Goal: Task Accomplishment & Management: Use online tool/utility

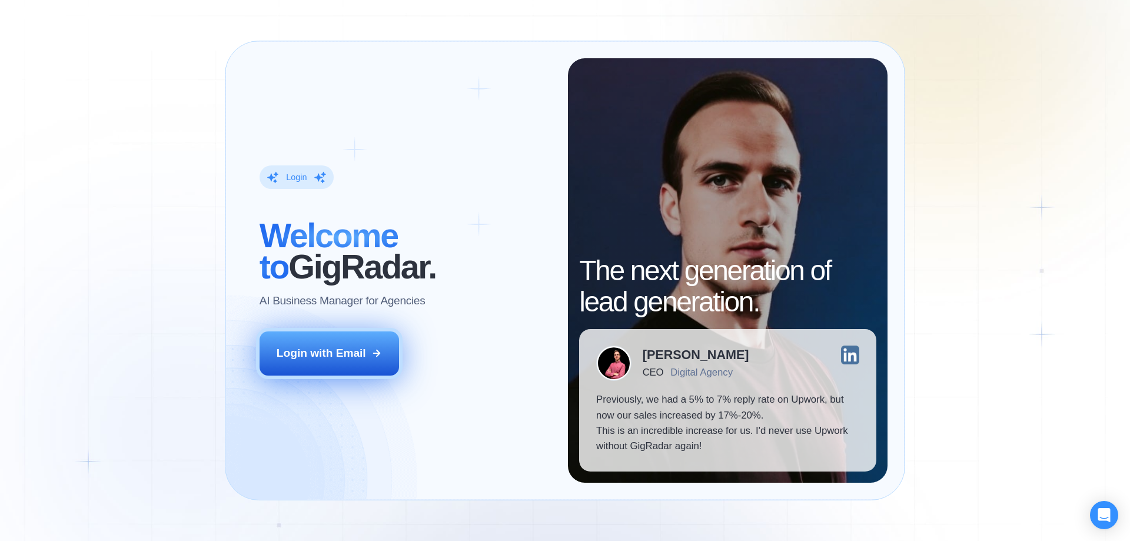
click at [344, 371] on button "Login with Email" at bounding box center [330, 353] width 140 height 44
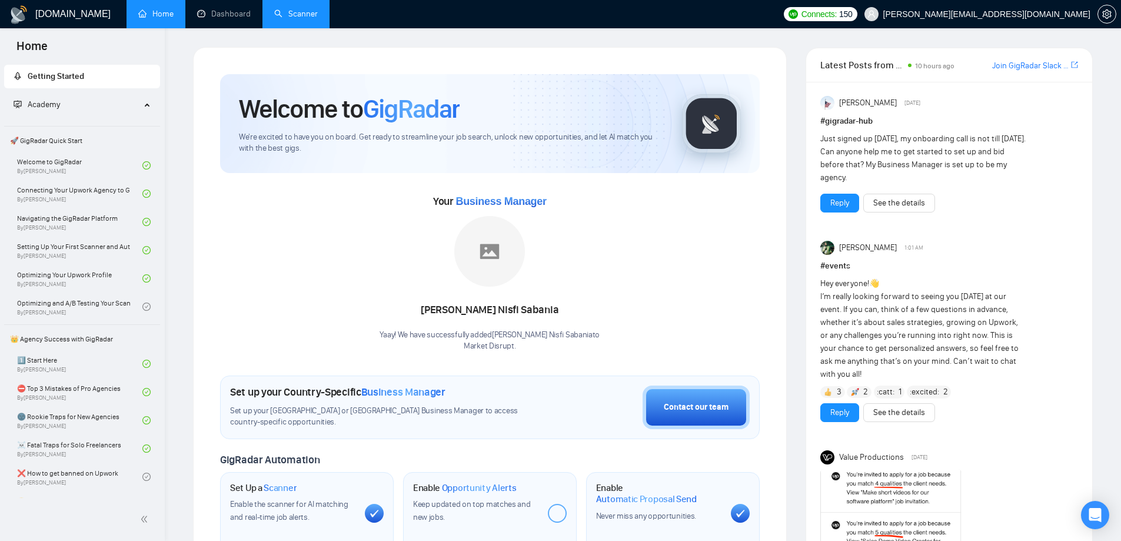
click at [301, 18] on link "Scanner" at bounding box center [296, 14] width 44 height 10
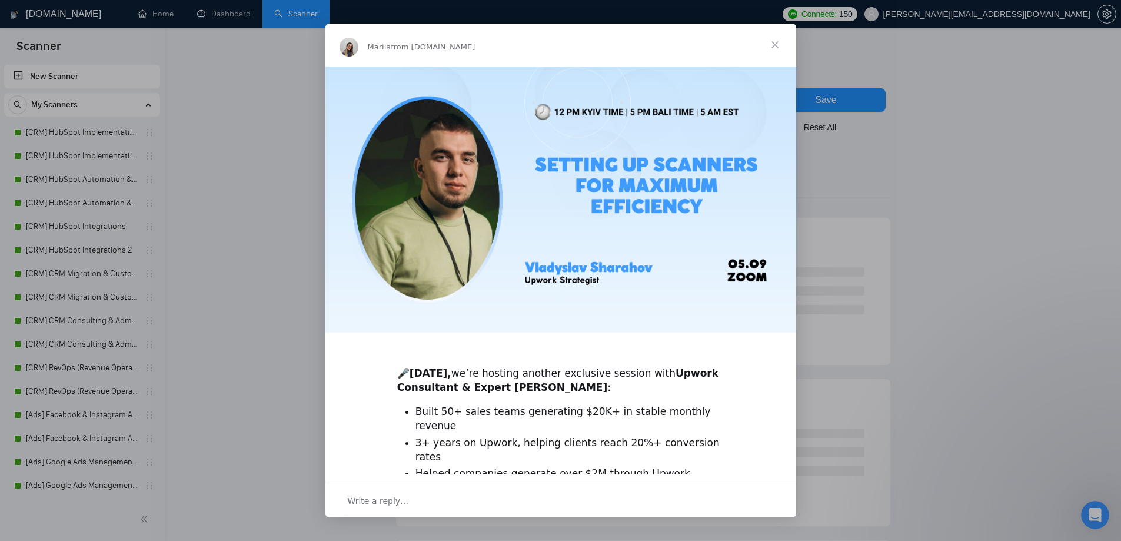
click at [775, 46] on span "Close" at bounding box center [775, 45] width 42 height 42
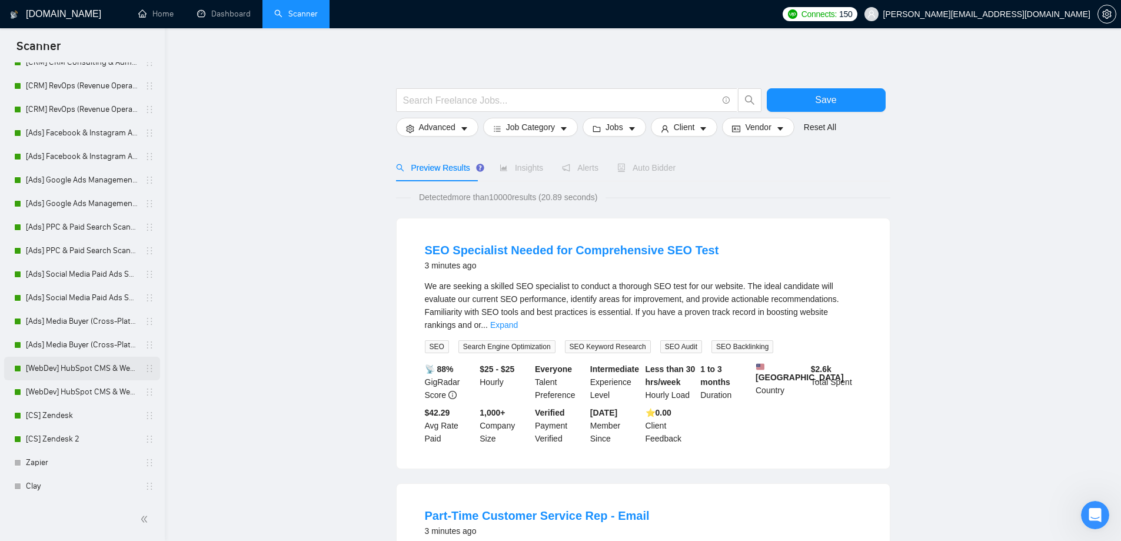
scroll to position [223, 0]
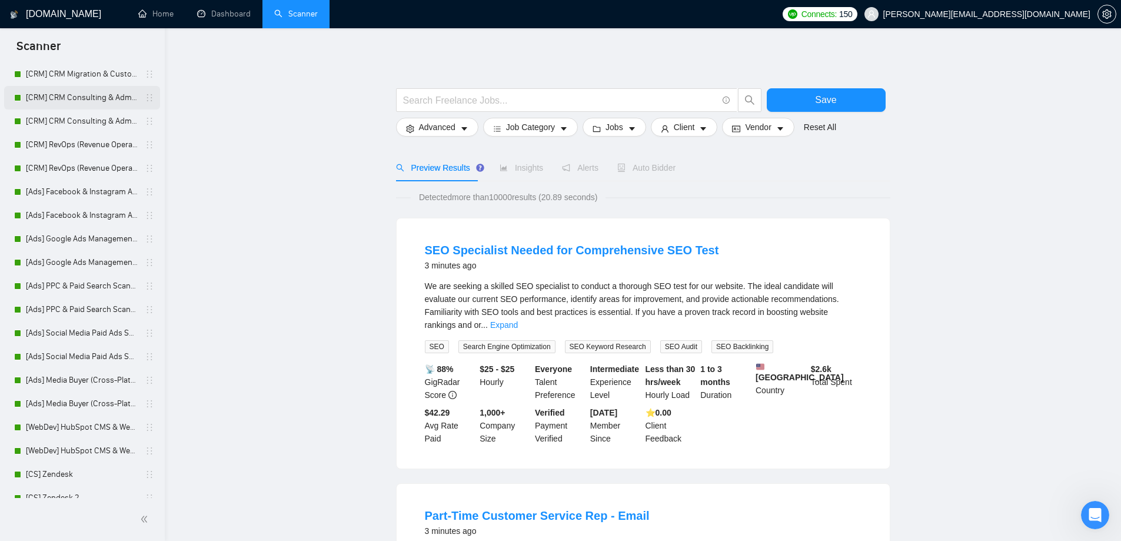
click at [102, 98] on link "[CRM] CRM Consulting & Administration" at bounding box center [82, 98] width 112 height 24
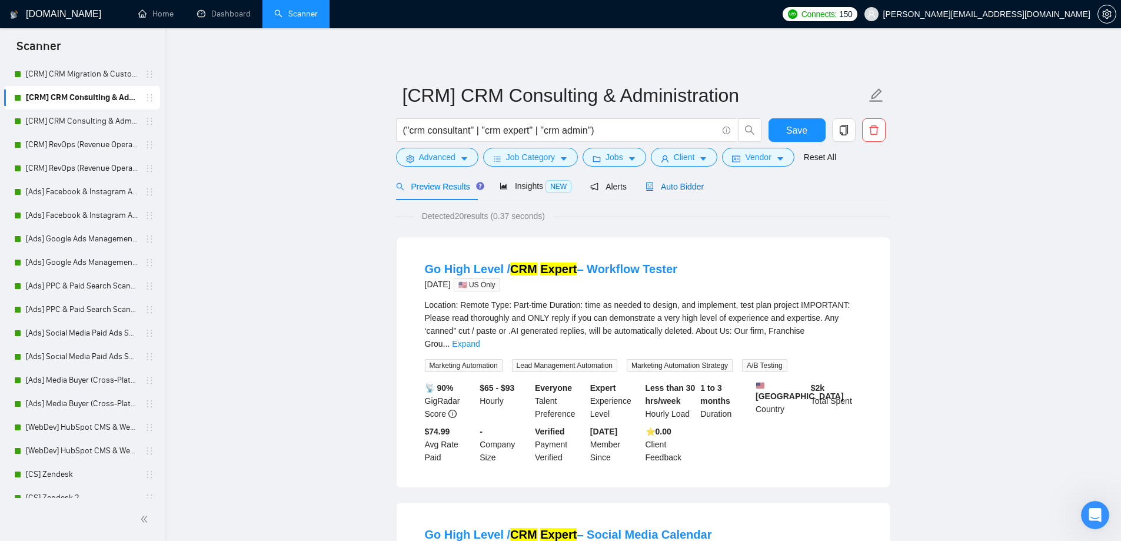
click at [667, 186] on span "Auto Bidder" at bounding box center [675, 186] width 58 height 9
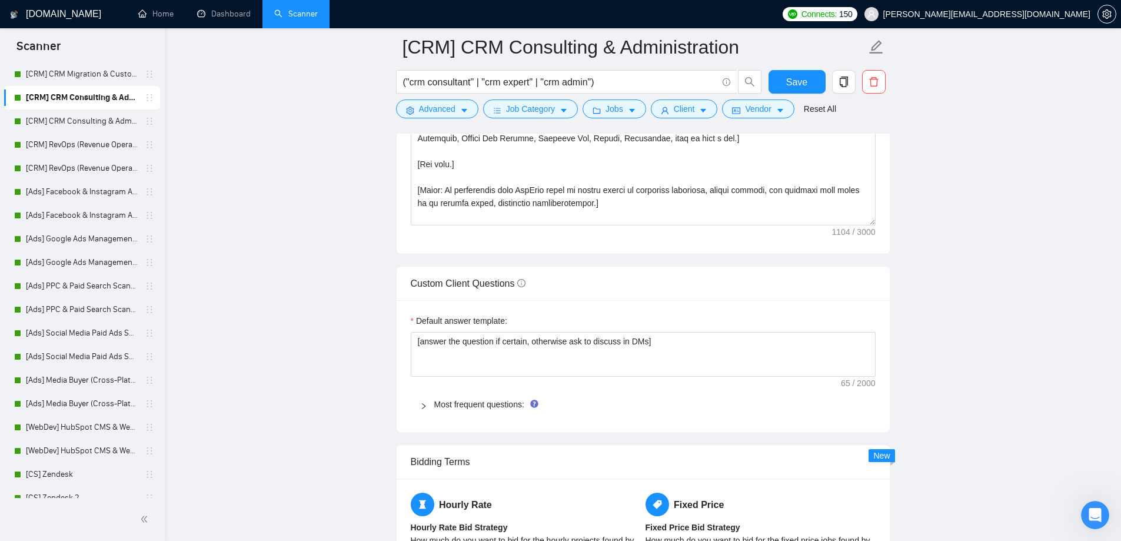
scroll to position [1589, 0]
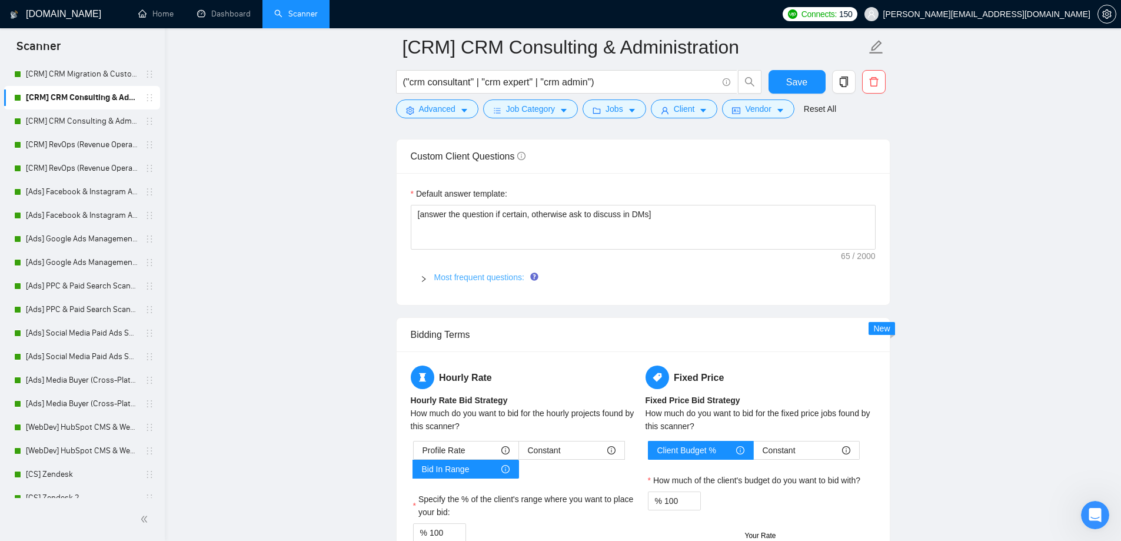
click at [479, 278] on link "Most frequent questions:" at bounding box center [479, 276] width 90 height 9
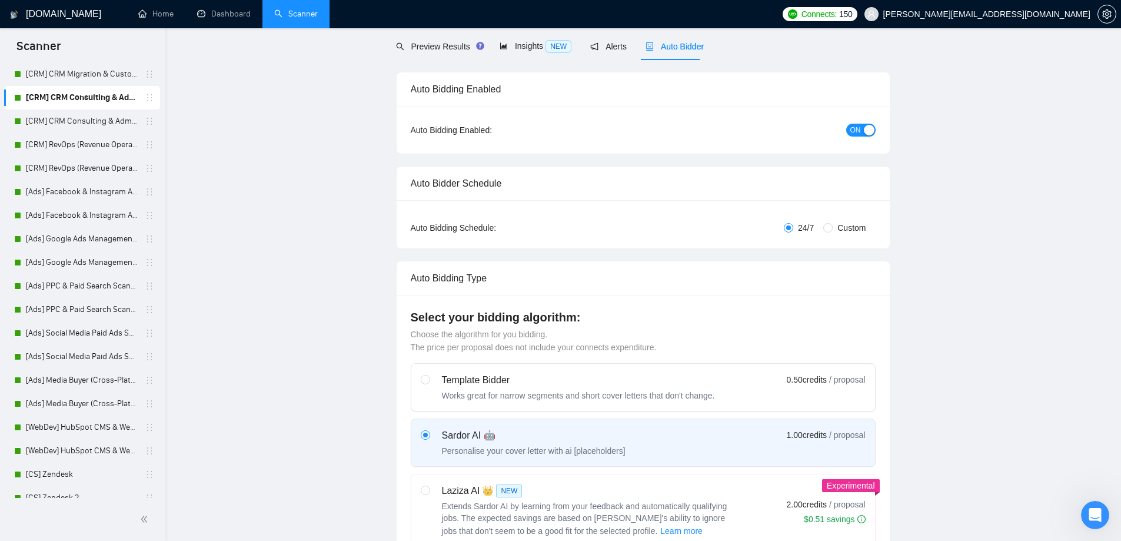
scroll to position [0, 0]
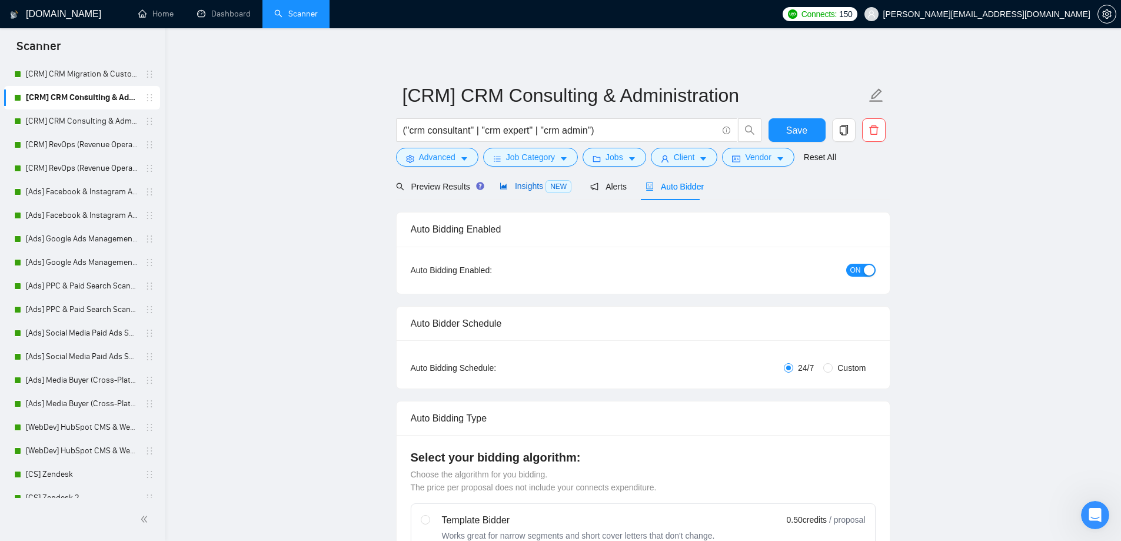
click at [540, 179] on div "Insights NEW" at bounding box center [536, 186] width 72 height 14
